Goal: Check status: Check status

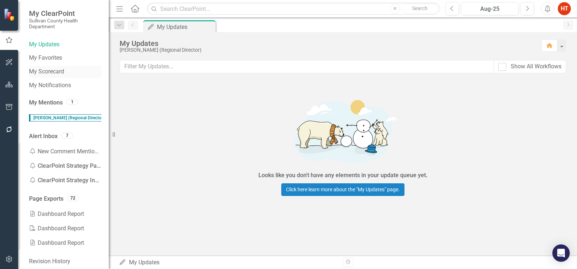
click at [55, 72] on link "My Scorecard" at bounding box center [65, 72] width 72 height 8
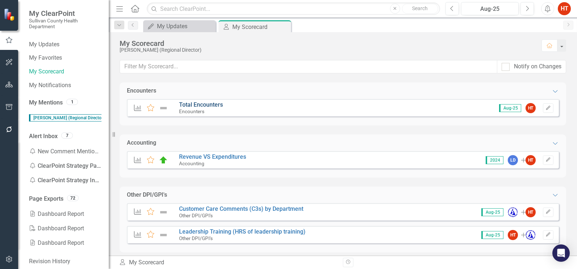
click at [215, 103] on link "Total Encounters" at bounding box center [201, 104] width 44 height 7
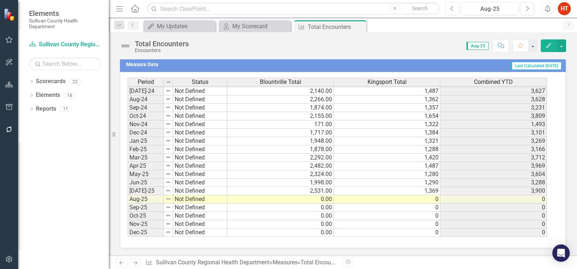
click at [326, 194] on tbody "Apr-23 Not Defined 1,708.00 1,185 2,893 May-23 Not Defined 2,178.00 1,283 3,461…" at bounding box center [336, 99] width 419 height 275
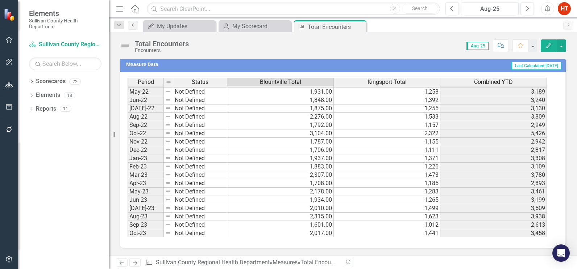
scroll to position [87, 0]
click at [264, 24] on div "My Scorecard" at bounding box center [256, 26] width 48 height 9
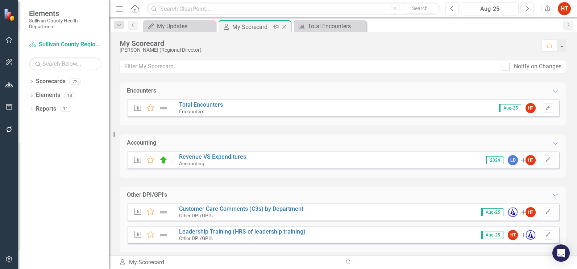
click at [285, 26] on icon "Close" at bounding box center [283, 27] width 7 height 6
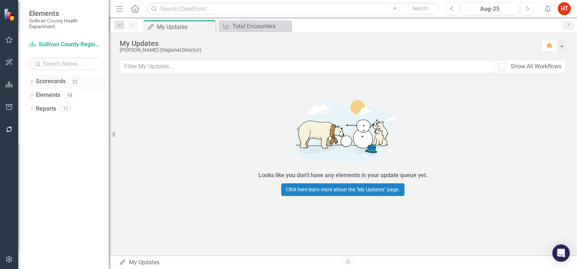
click at [29, 82] on icon "Dropdown" at bounding box center [31, 82] width 5 height 4
click at [33, 112] on div "Dropdown" at bounding box center [31, 110] width 5 height 6
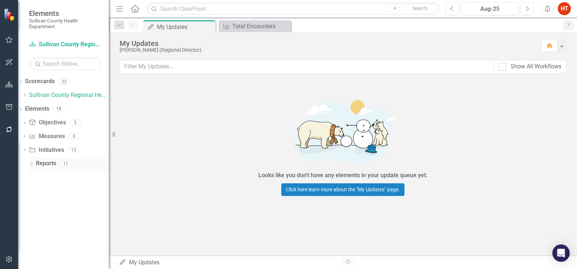
click at [33, 164] on icon "Dropdown" at bounding box center [31, 165] width 5 height 4
click at [23, 81] on icon "Dropdown" at bounding box center [20, 83] width 5 height 4
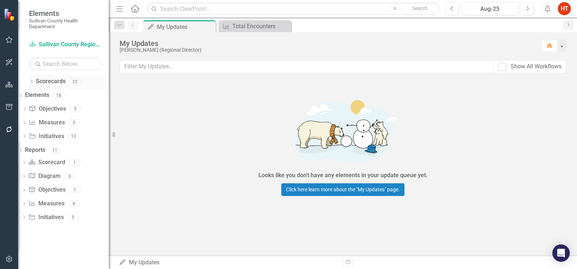
click at [32, 81] on icon "Dropdown" at bounding box center [31, 82] width 5 height 4
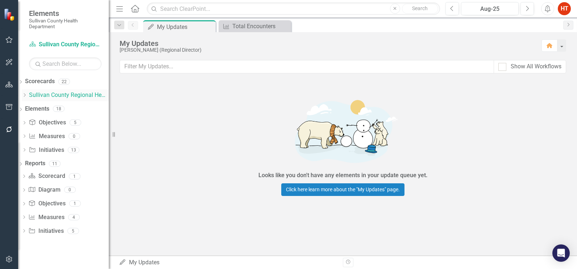
click at [27, 97] on icon "Dropdown" at bounding box center [24, 95] width 5 height 4
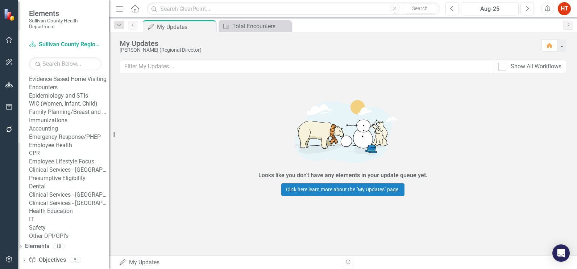
scroll to position [12, 0]
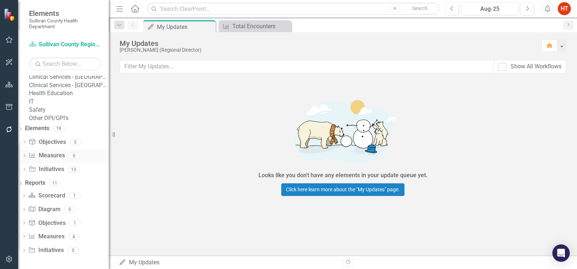
click at [27, 159] on icon "Dropdown" at bounding box center [24, 157] width 5 height 4
click at [27, 145] on icon "Dropdown" at bounding box center [24, 143] width 5 height 4
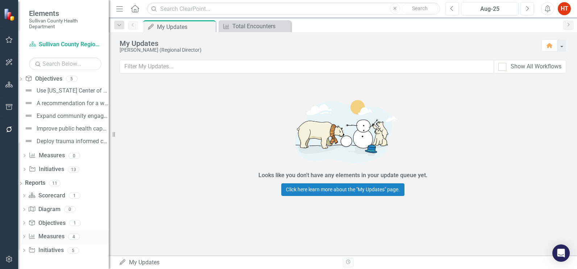
click at [26, 238] on icon "Dropdown" at bounding box center [23, 238] width 5 height 4
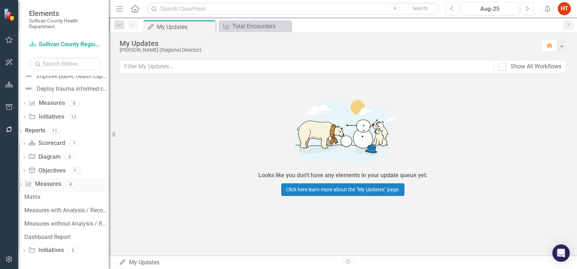
click at [58, 185] on link "Measure Measures" at bounding box center [43, 184] width 36 height 8
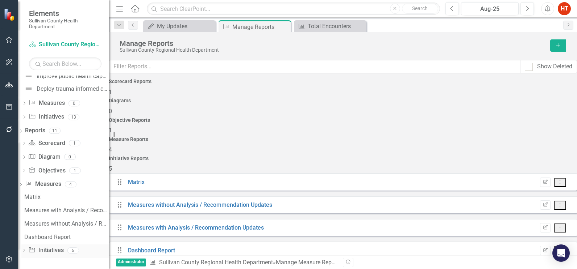
click at [63, 250] on link "Initiative Initiatives" at bounding box center [45, 251] width 35 height 8
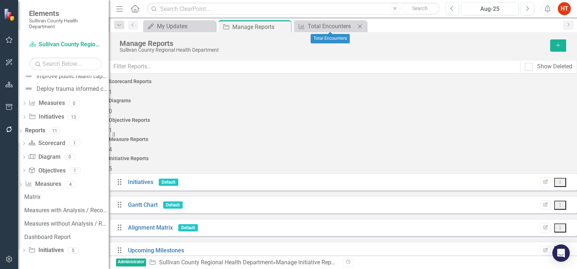
click at [334, 32] on div "Measure Total Encounters Close" at bounding box center [330, 26] width 72 height 12
click at [334, 29] on div "Total Encounters" at bounding box center [331, 26] width 48 height 9
